Goal: Task Accomplishment & Management: Complete application form

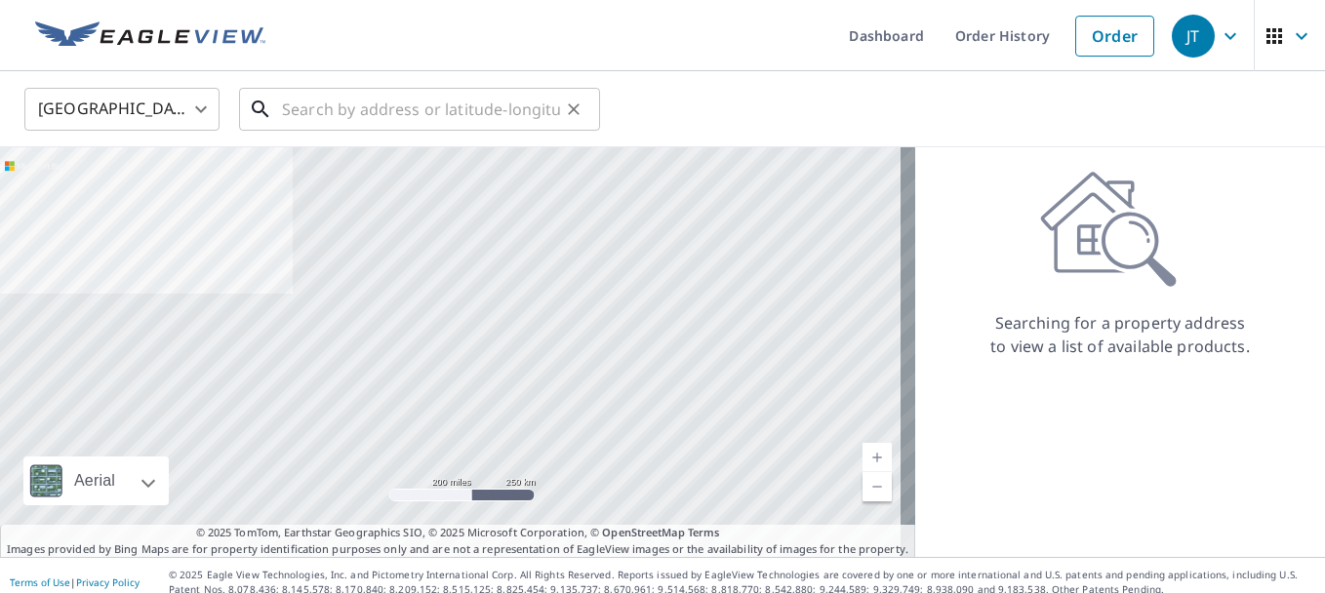
click at [458, 112] on input "text" at bounding box center [421, 109] width 278 height 55
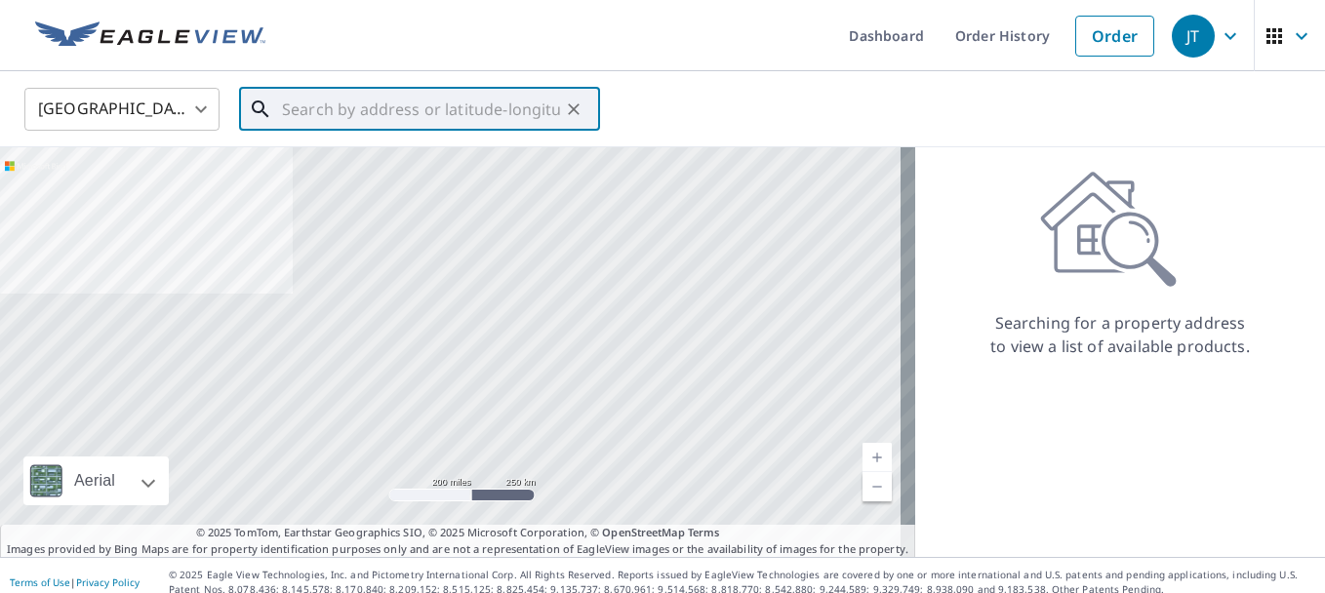
paste input "[STREET_ADDRESS]"
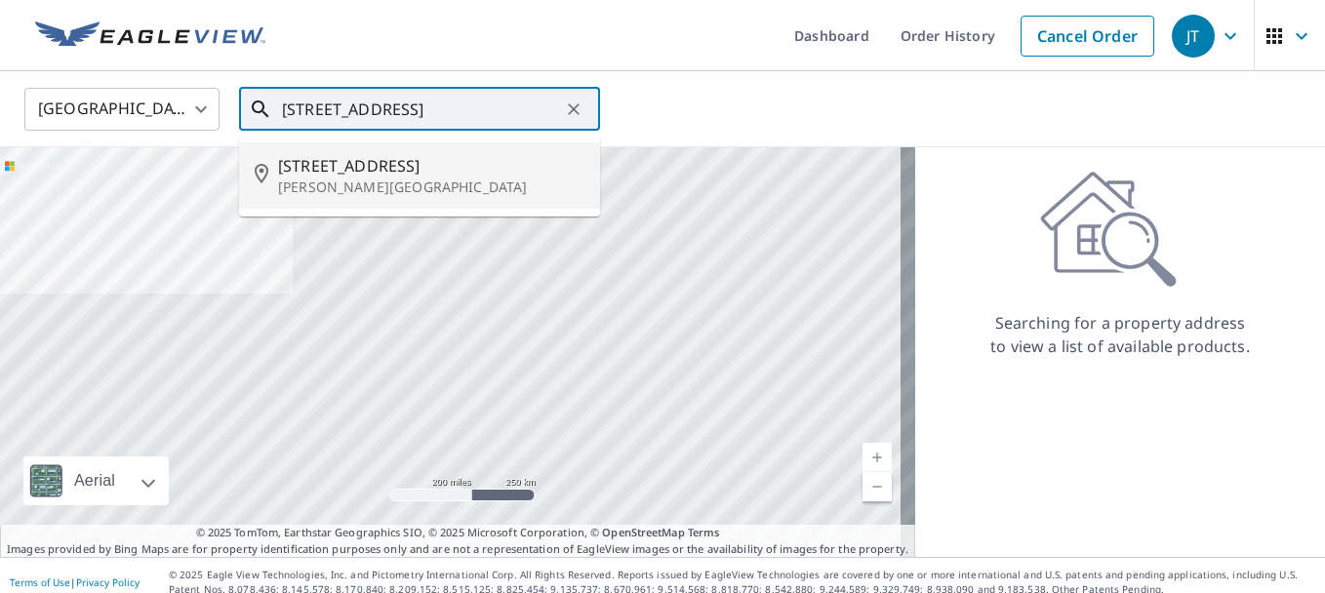
click at [438, 168] on span "[STREET_ADDRESS]" at bounding box center [431, 165] width 306 height 23
type input "[STREET_ADDRESS][PERSON_NAME]"
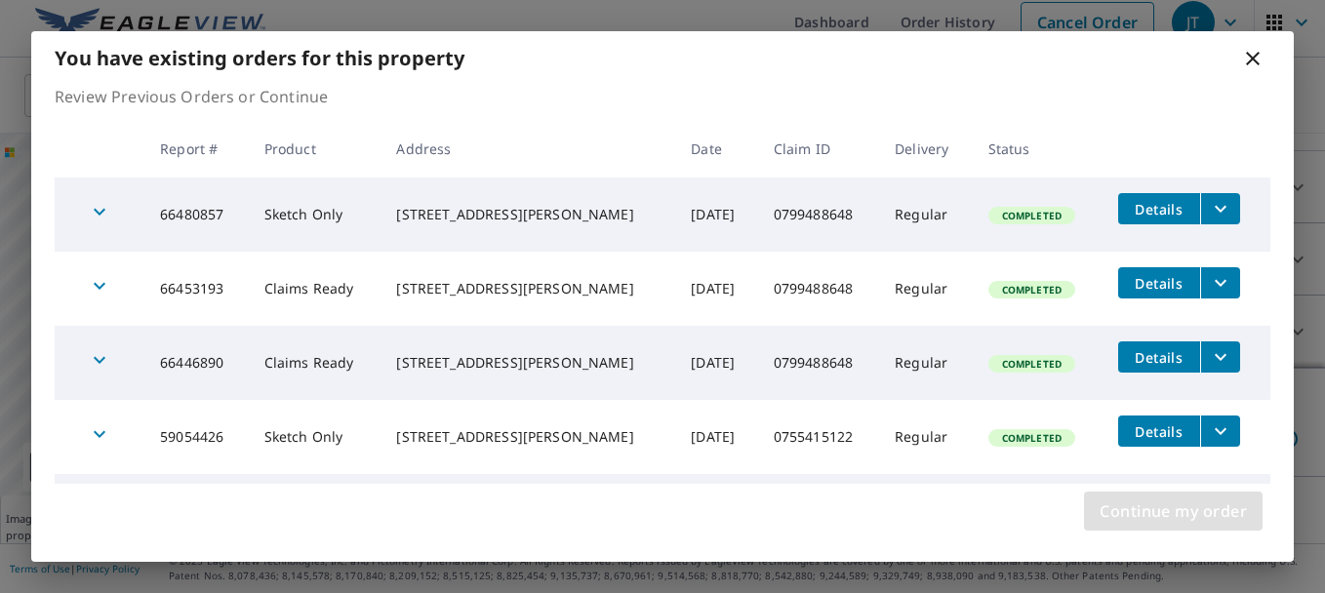
click at [1207, 510] on span "Continue my order" at bounding box center [1173, 511] width 147 height 27
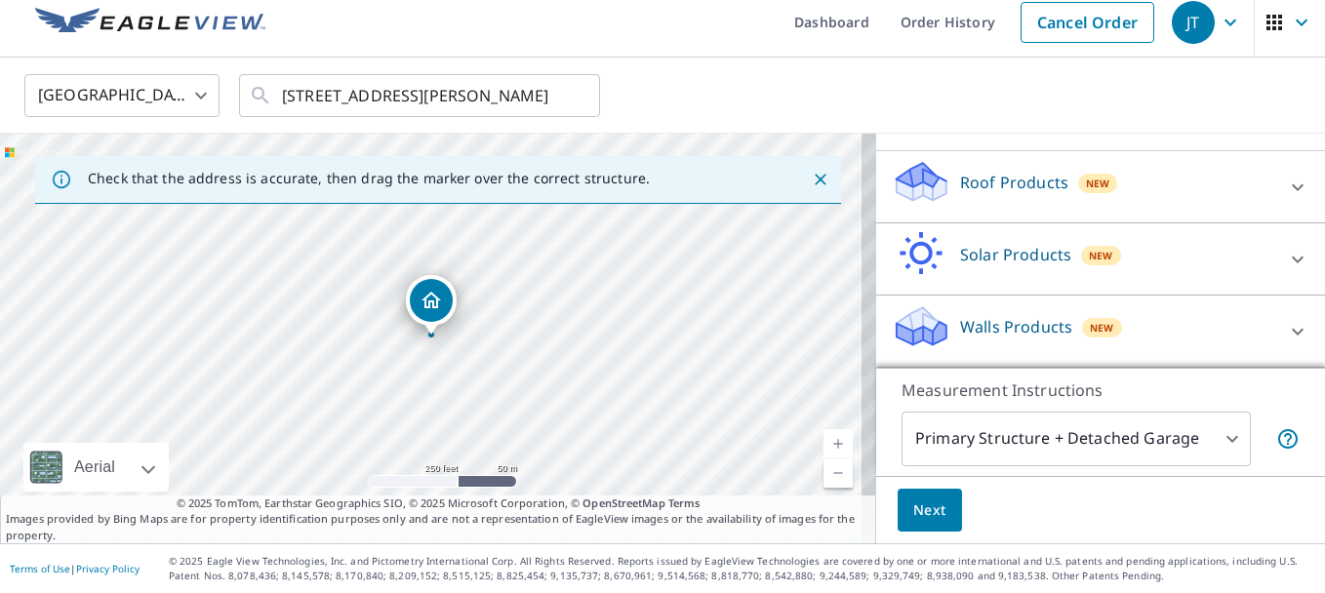
click at [986, 334] on p "Walls Products" at bounding box center [1016, 326] width 112 height 23
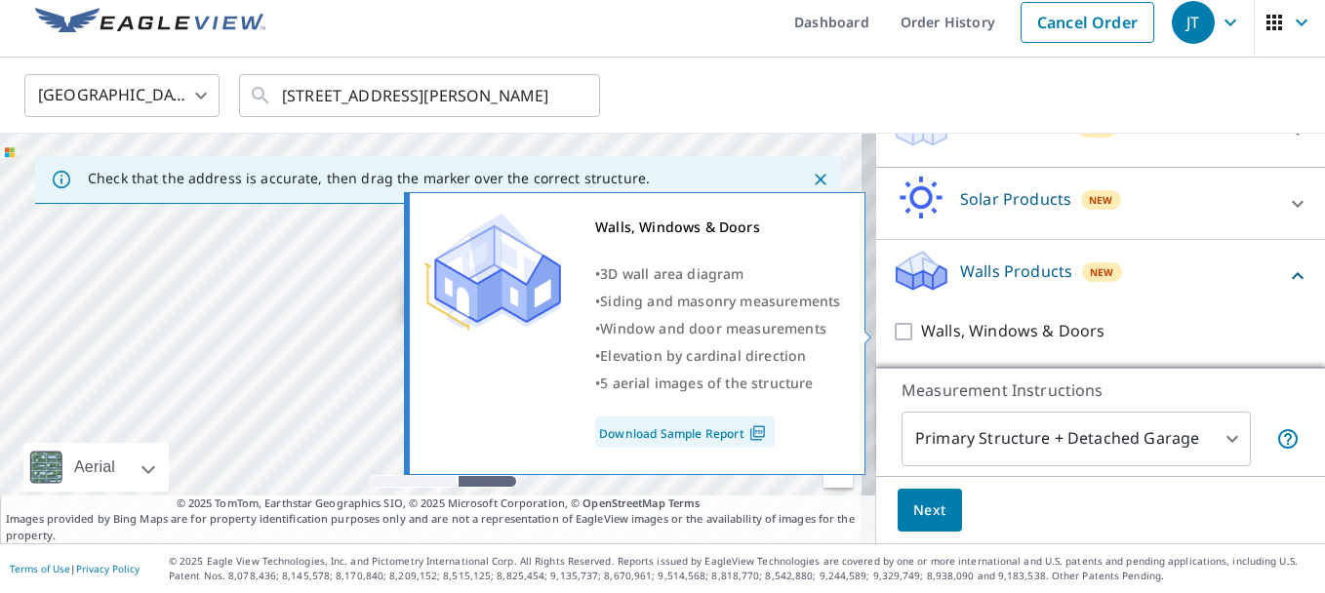
click at [892, 334] on input "Walls, Windows & Doors" at bounding box center [906, 331] width 29 height 23
checkbox input "true"
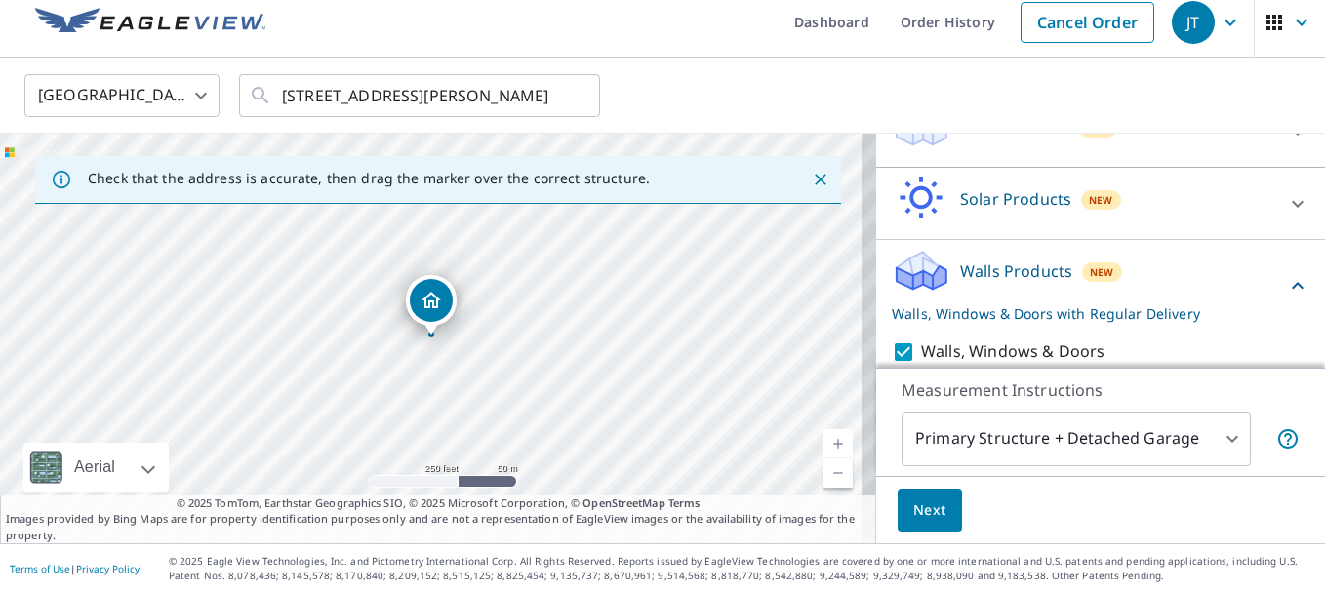
click at [913, 510] on span "Next" at bounding box center [929, 511] width 33 height 24
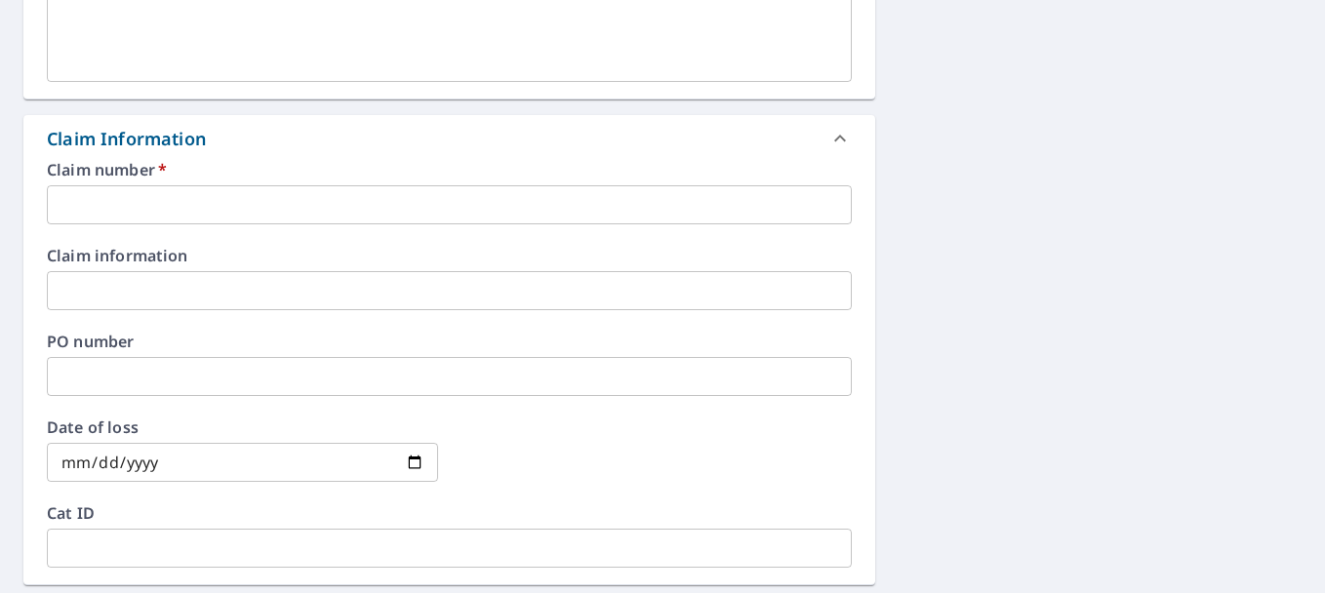
scroll to position [599, 0]
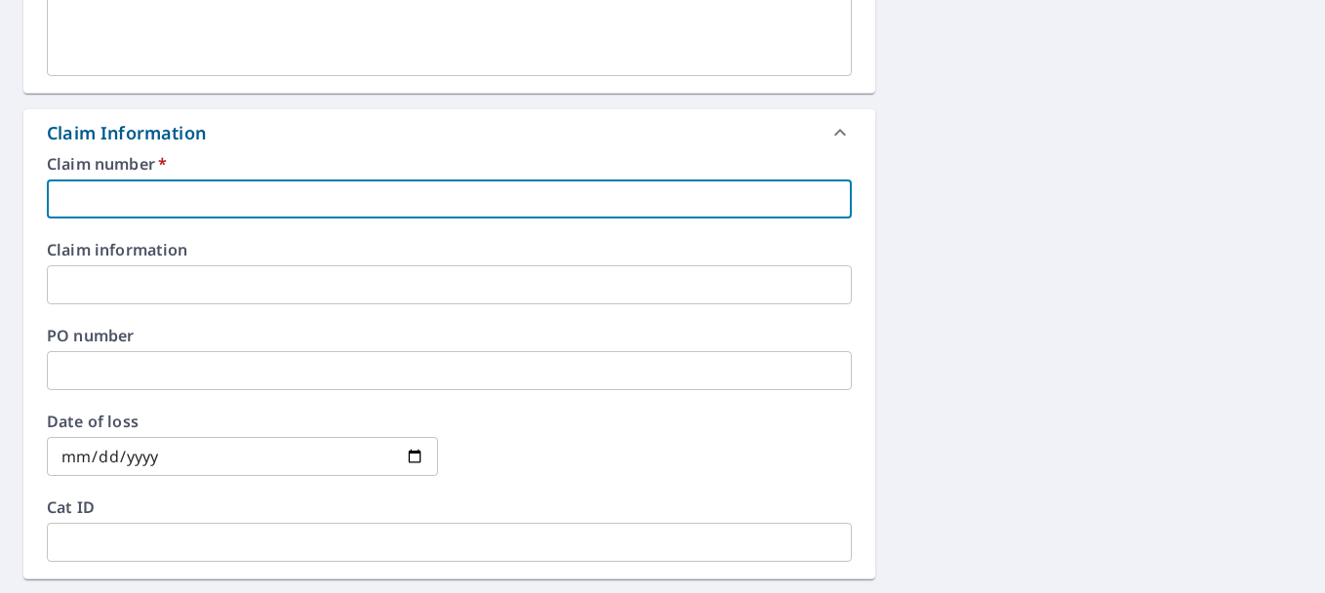
click at [215, 189] on input "text" at bounding box center [449, 199] width 805 height 39
click at [404, 202] on input "text" at bounding box center [449, 199] width 805 height 39
paste input "0799488648"
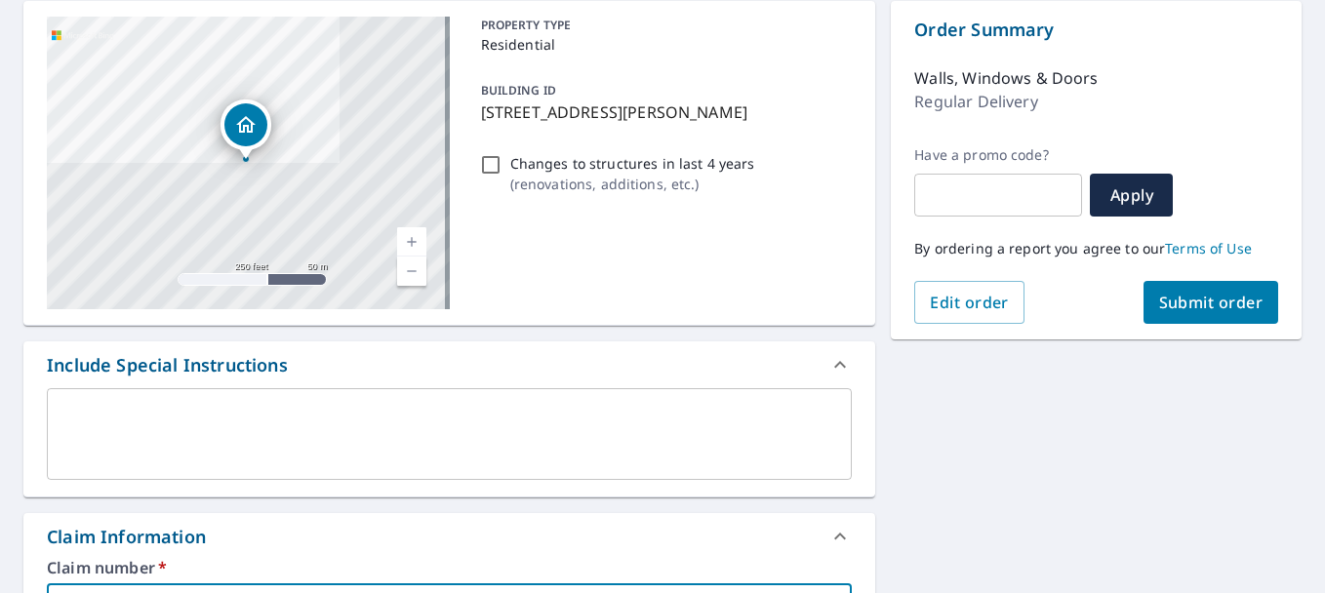
scroll to position [70, 0]
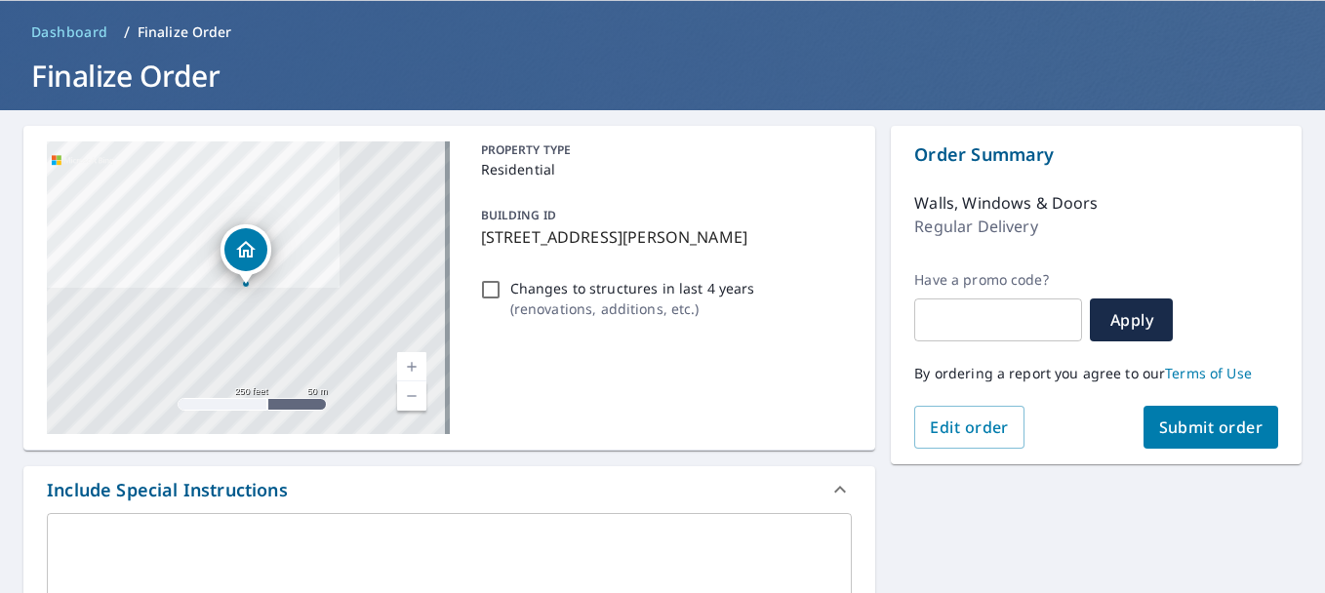
type input "0799488648"
click at [1223, 419] on span "Submit order" at bounding box center [1211, 427] width 104 height 21
